Goal: Task Accomplishment & Management: Manage account settings

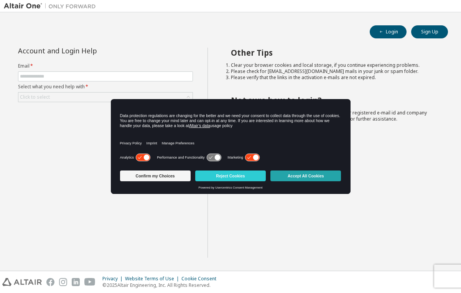
click at [289, 177] on button "Accept All Cookies" at bounding box center [306, 175] width 71 height 11
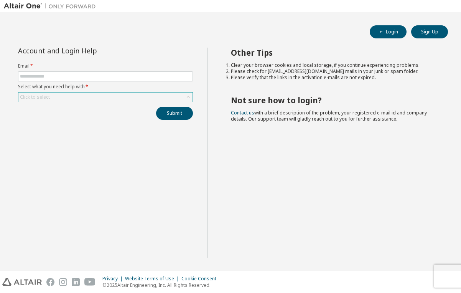
click at [32, 97] on div "Click to select" at bounding box center [35, 97] width 30 height 6
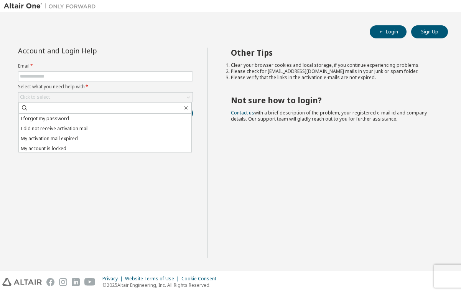
drag, startPoint x: 32, startPoint y: 97, endPoint x: 14, endPoint y: 18, distance: 80.6
click at [14, 18] on div "Login Sign Up Account and Login Help Email * Select what you need help with * C…" at bounding box center [231, 141] width 454 height 251
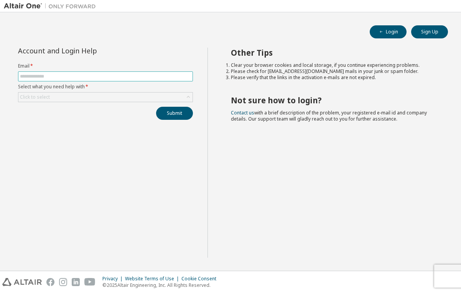
drag, startPoint x: 26, startPoint y: 75, endPoint x: 33, endPoint y: 79, distance: 7.6
click at [26, 75] on input "text" at bounding box center [105, 76] width 171 height 6
type input "**********"
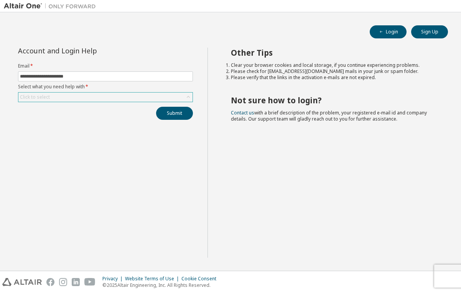
click at [188, 97] on icon at bounding box center [188, 97] width 3 height 2
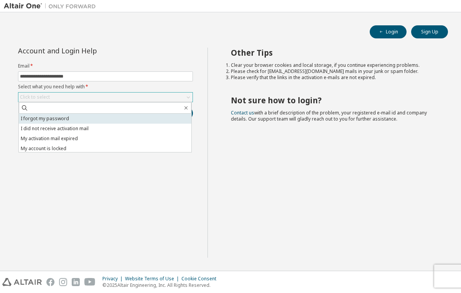
click at [132, 116] on li "I forgot my password" at bounding box center [105, 119] width 173 height 10
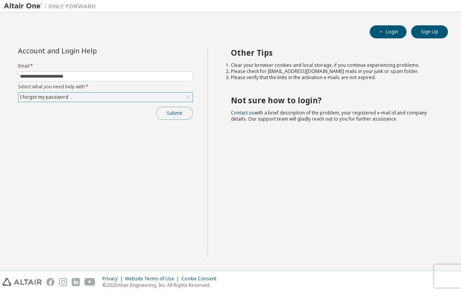
click at [173, 112] on button "Submit" at bounding box center [174, 113] width 37 height 13
click at [381, 35] on span "button" at bounding box center [381, 32] width 6 height 6
